Goal: Transaction & Acquisition: Purchase product/service

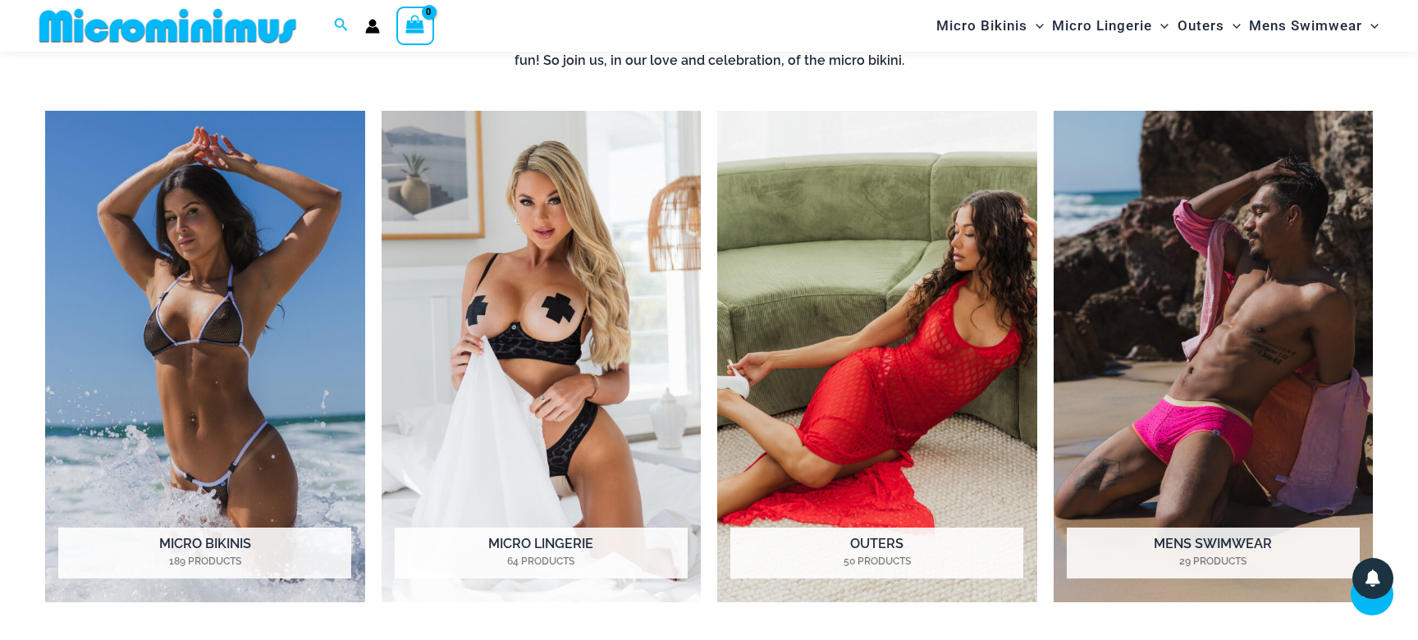
scroll to position [1411, 0]
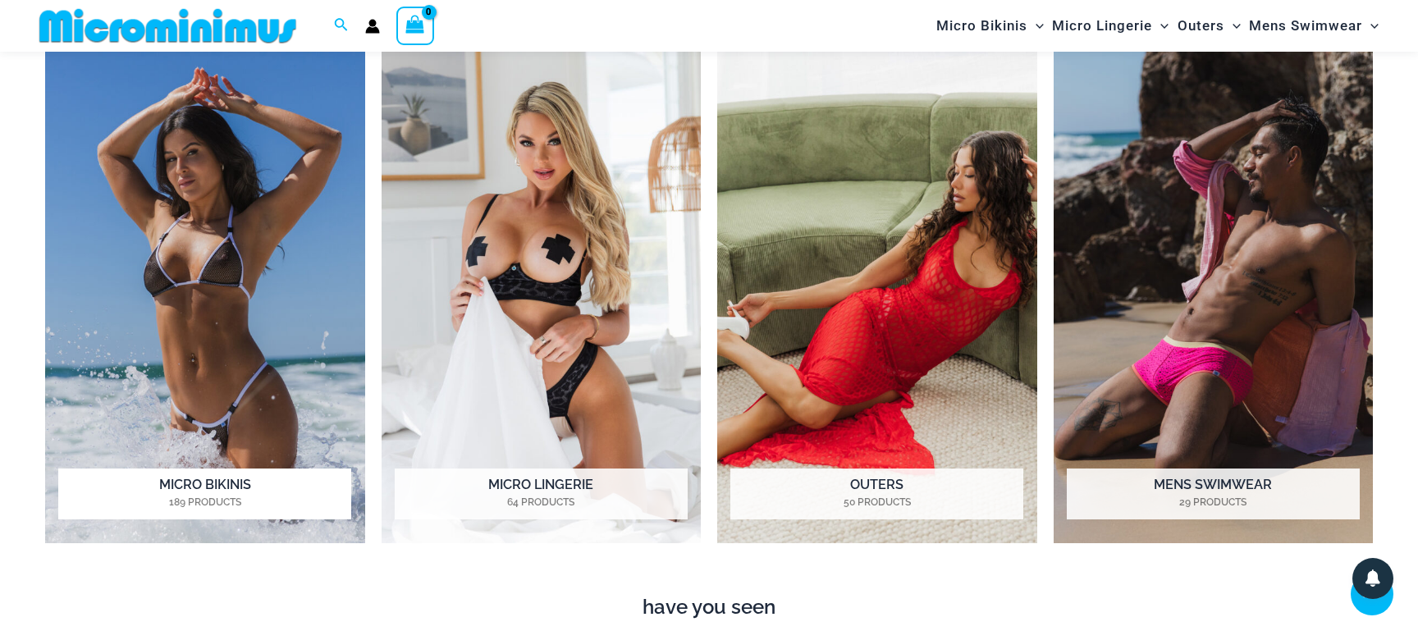
click at [204, 323] on img "Visit product category Micro Bikinis" at bounding box center [205, 298] width 320 height 492
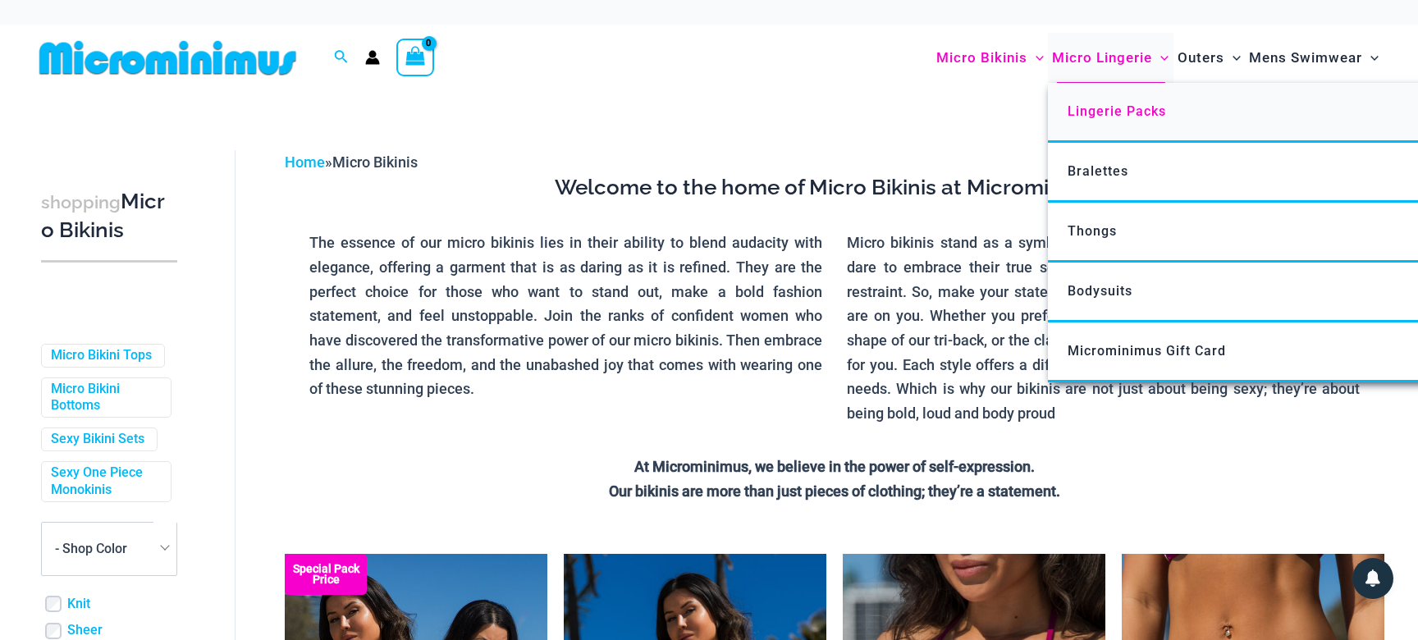
click at [1090, 112] on span "Lingerie Packs" at bounding box center [1117, 111] width 98 height 16
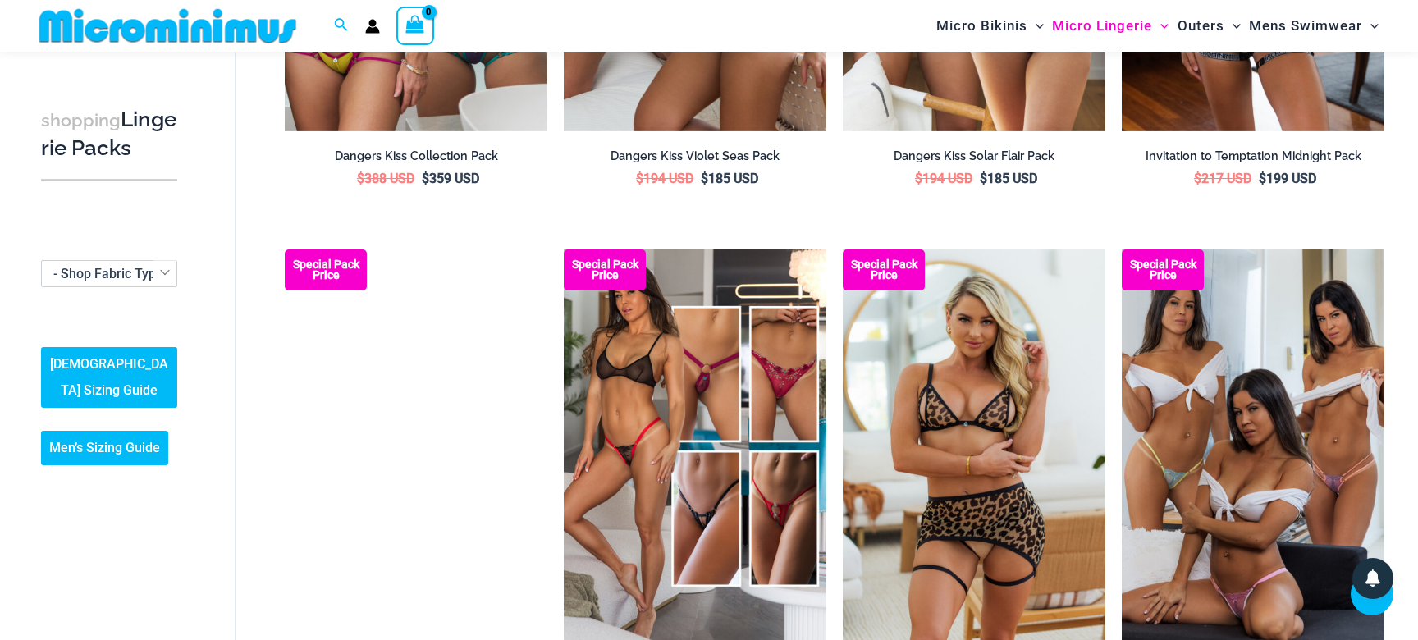
scroll to position [1527, 0]
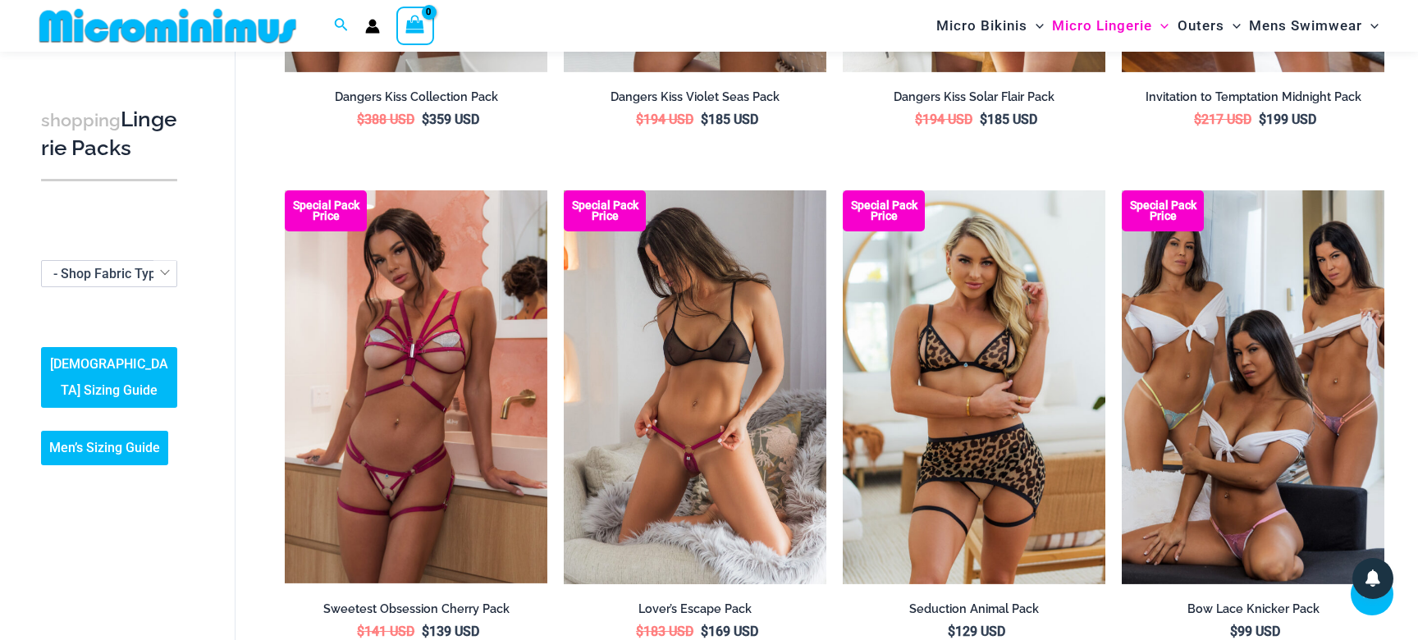
click at [726, 365] on img at bounding box center [695, 387] width 263 height 394
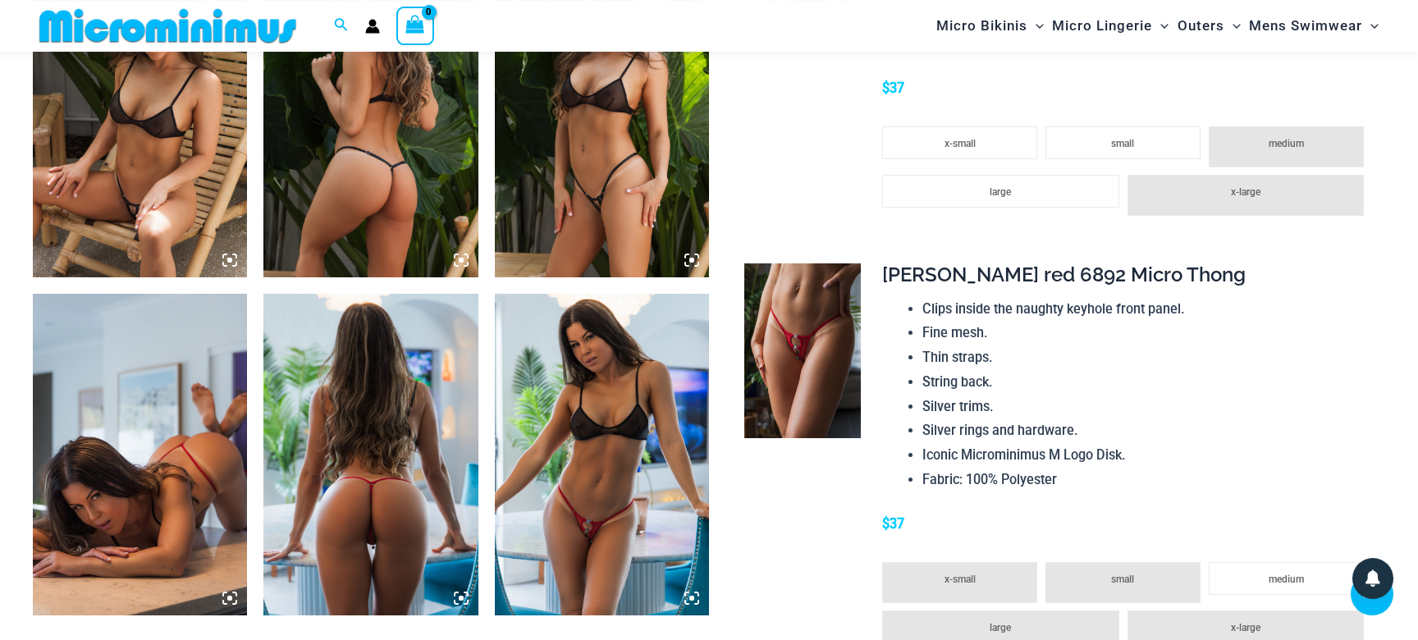
scroll to position [1994, 0]
